Goal: Entertainment & Leisure: Consume media (video, audio)

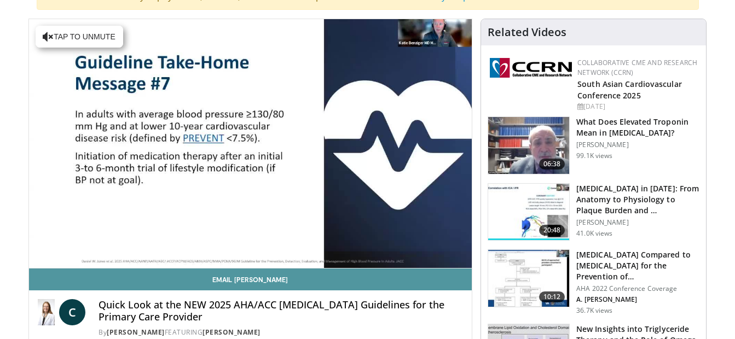
scroll to position [103, 0]
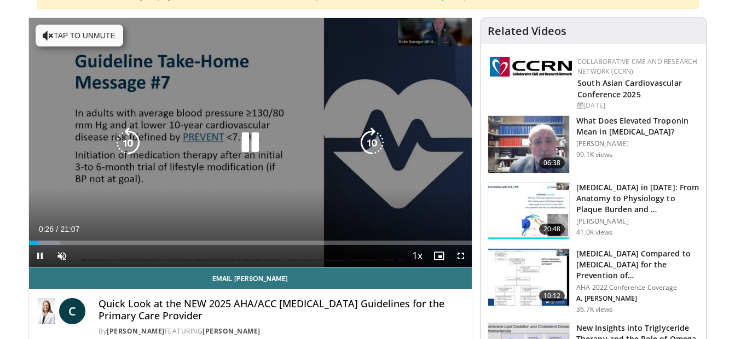
click at [73, 31] on button "Tap to unmute" at bounding box center [80, 36] width 88 height 22
click at [253, 146] on icon "Video Player" at bounding box center [250, 143] width 31 height 31
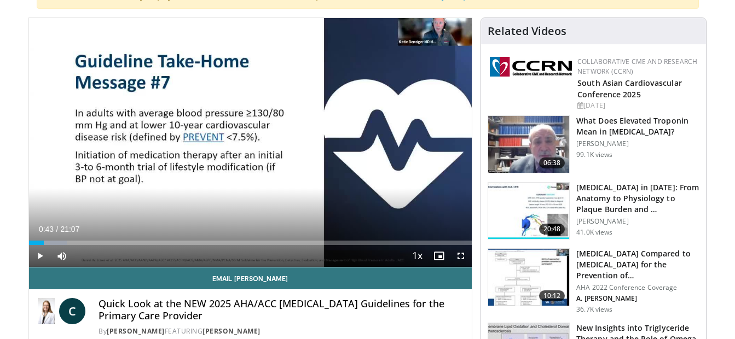
click at [253, 146] on div "10 seconds Tap to unmute" at bounding box center [250, 142] width 443 height 249
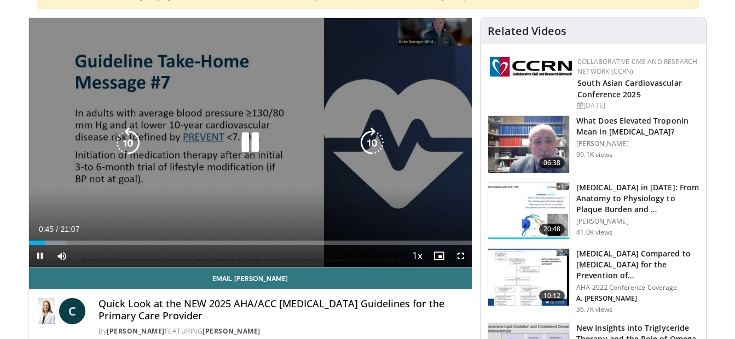
click at [247, 143] on icon "Video Player" at bounding box center [250, 143] width 31 height 31
click at [254, 143] on icon "Video Player" at bounding box center [250, 143] width 31 height 31
click at [69, 246] on video-js "**********" at bounding box center [250, 143] width 443 height 250
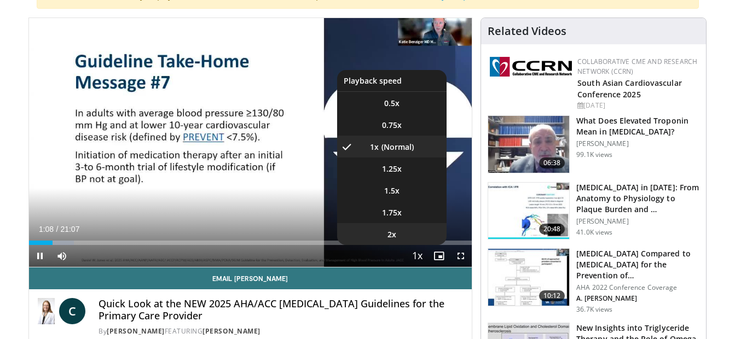
click at [401, 233] on li "2x" at bounding box center [391, 234] width 109 height 22
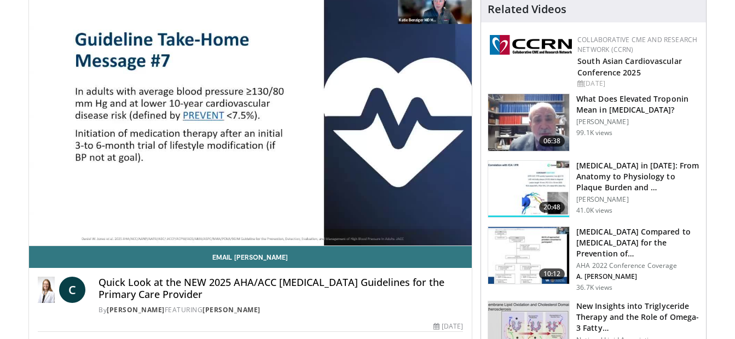
scroll to position [117, 0]
